Goal: Find specific page/section: Find specific page/section

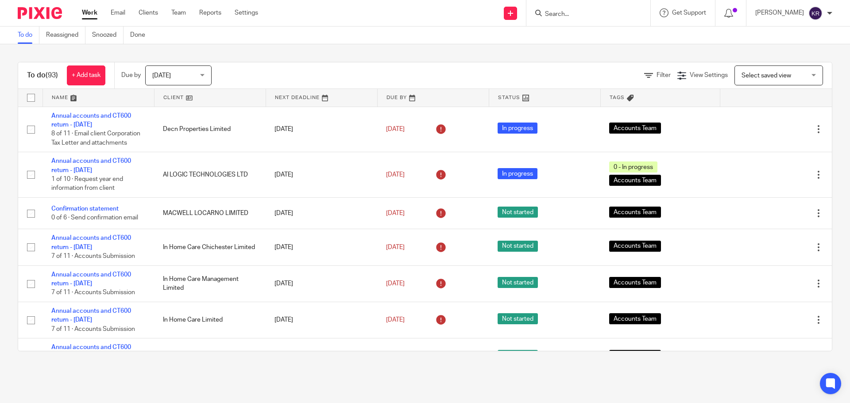
click at [570, 14] on input "Search" at bounding box center [584, 15] width 80 height 8
type input "aja"
click at [595, 40] on link at bounding box center [617, 38] width 150 height 20
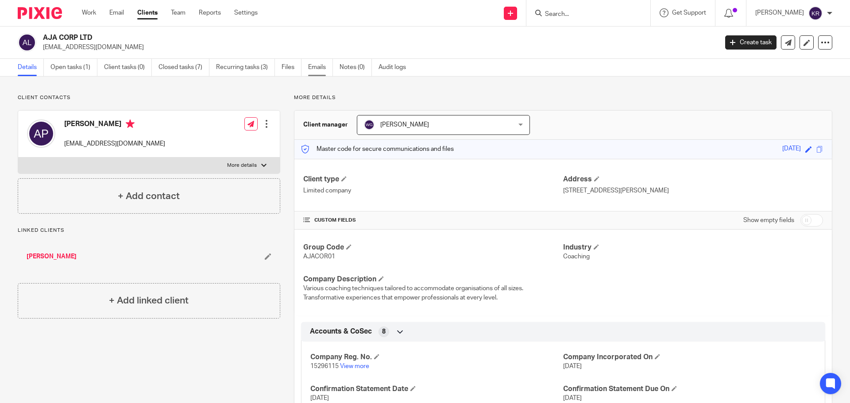
click at [329, 62] on link "Emails" at bounding box center [320, 67] width 25 height 17
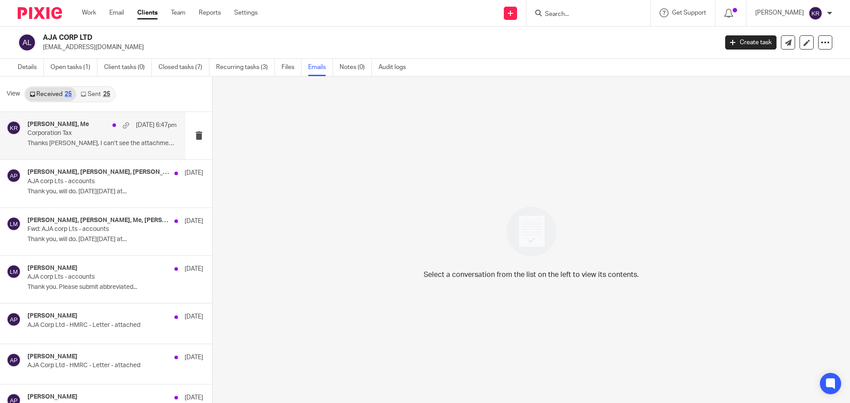
click at [80, 140] on p "Thanks [PERSON_NAME], I can’t see the attachment? ..." at bounding box center [101, 144] width 149 height 8
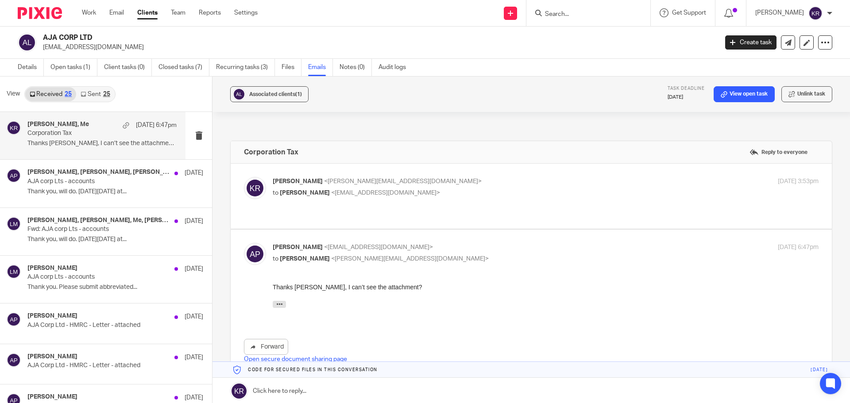
click at [373, 198] on div "Keith Rogers <keith@theexperteye.co.uk> to Anand Patel <anand@or8.co.uk> 16 Sep…" at bounding box center [546, 188] width 546 height 22
checkbox input "true"
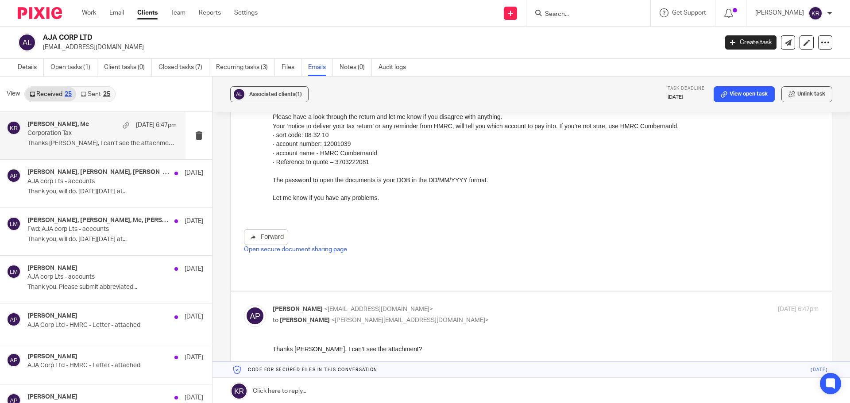
scroll to position [221, 0]
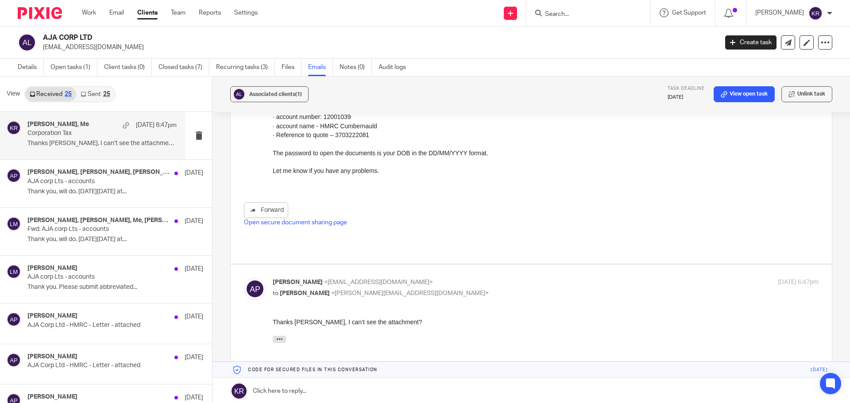
click at [328, 223] on link "Open secure document sharing page" at bounding box center [295, 223] width 103 height 6
